Goal: Find specific page/section: Find specific page/section

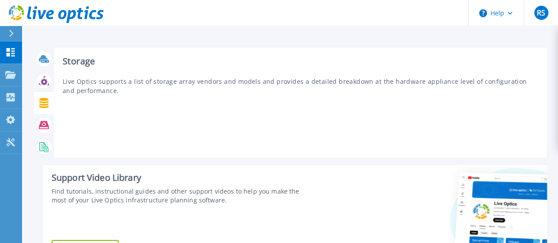
click at [45, 105] on icon at bounding box center [43, 103] width 9 height 10
click at [45, 122] on icon at bounding box center [44, 125] width 10 height 8
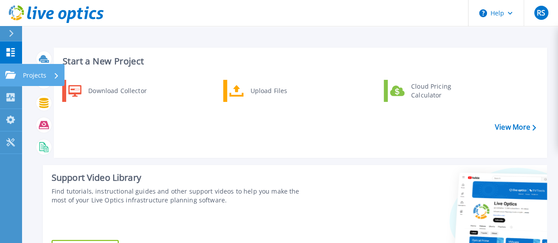
click at [13, 76] on icon at bounding box center [10, 75] width 11 height 8
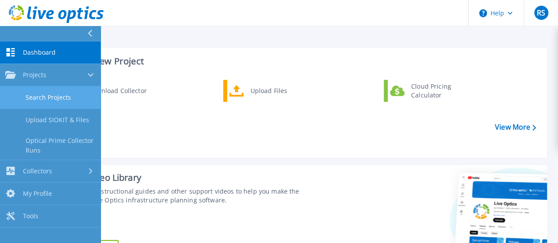
click at [56, 103] on link "Search Projects" at bounding box center [50, 98] width 101 height 23
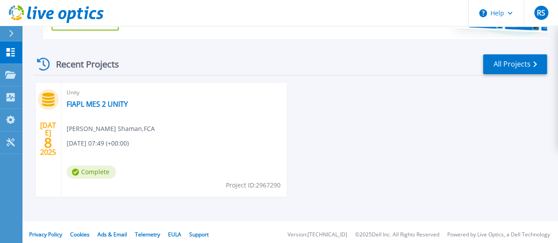
scroll to position [228, 0]
click at [374, 93] on div "JUL 8 2025 Unity FIAPL MES 2 UNITY Ritwik Shaman , FCA 07/08/2025, 07:49 (+00:0…" at bounding box center [287, 148] width 521 height 132
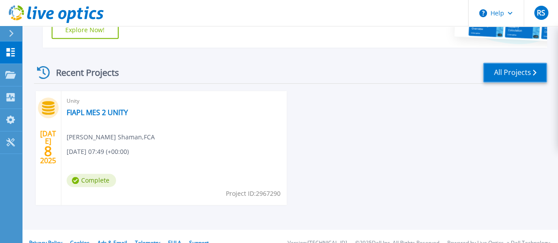
click at [503, 80] on link "All Projects" at bounding box center [515, 73] width 64 height 20
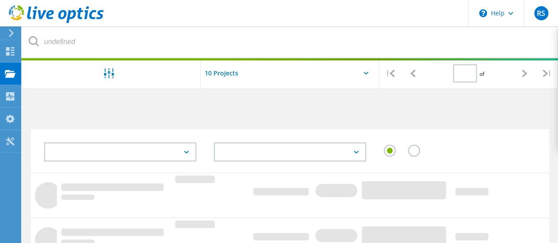
type input "1"
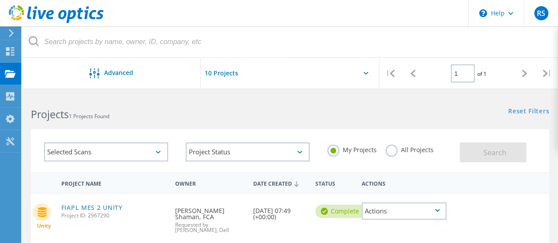
scroll to position [57, 0]
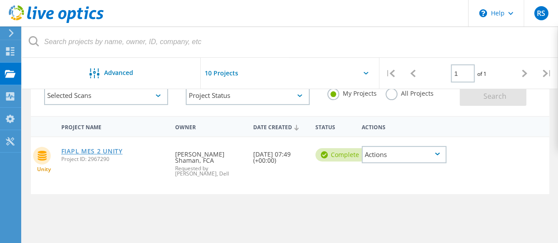
click at [99, 155] on link "FIAPL MES 2 UNITY" at bounding box center [91, 151] width 61 height 6
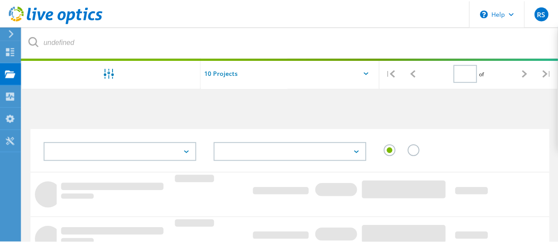
scroll to position [57, 0]
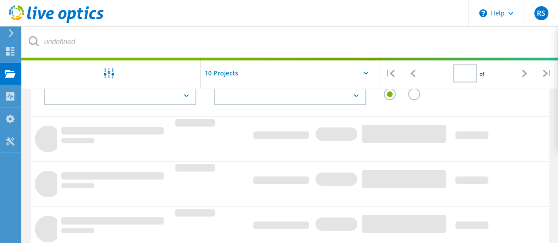
type input "1"
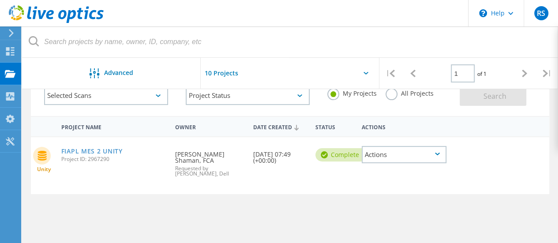
scroll to position [0, 0]
